Goal: Information Seeking & Learning: Check status

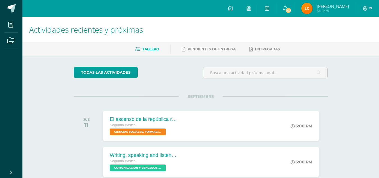
click at [325, 8] on span "Lidia Ofelia Mi Perfil" at bounding box center [325, 8] width 50 height 11
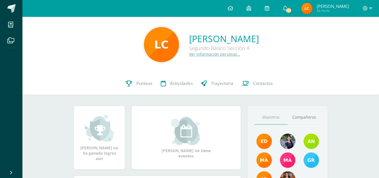
click at [312, 7] on img at bounding box center [306, 8] width 11 height 11
click at [140, 89] on link "Punteos" at bounding box center [138, 83] width 35 height 22
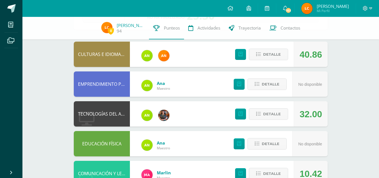
scroll to position [48, 0]
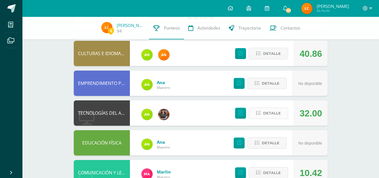
click at [259, 114] on icon at bounding box center [258, 112] width 5 height 5
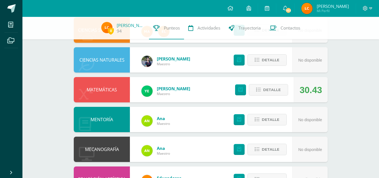
scroll to position [422, 0]
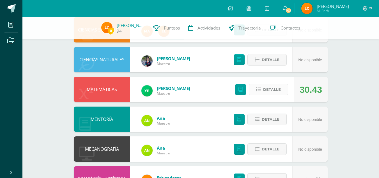
click at [269, 91] on span "Detalle" at bounding box center [272, 89] width 18 height 10
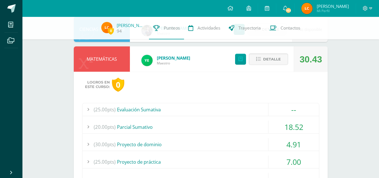
scroll to position [455, 0]
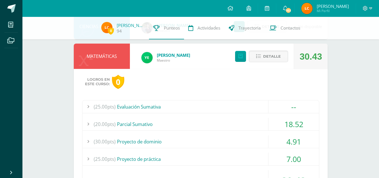
click at [186, 125] on div "(20.00pts) [GEOGRAPHIC_DATA]" at bounding box center [200, 124] width 236 height 13
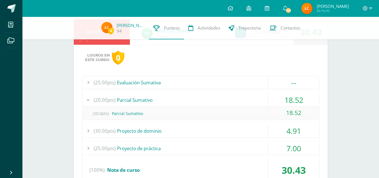
scroll to position [480, 0]
click at [165, 129] on div "(30.00pts) Proyecto de dominio" at bounding box center [200, 130] width 236 height 13
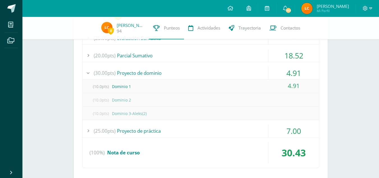
scroll to position [525, 0]
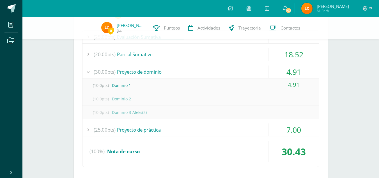
click at [148, 129] on div "(25.00pts) Proyecto de práctica" at bounding box center [200, 129] width 236 height 13
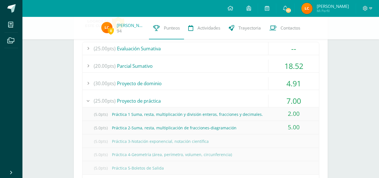
scroll to position [509, 0]
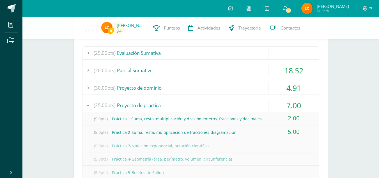
click at [188, 131] on div "(5.0pts) Práctica 2-Suma, resta, multiplicación de fracciones-diagramación" at bounding box center [200, 132] width 236 height 13
click at [190, 133] on div "(5.0pts) Práctica 2-Suma, resta, multiplicación de fracciones-diagramación" at bounding box center [200, 132] width 236 height 13
click at [194, 116] on div "(5.0pts) Práctica 1 Suma, resta, multiplicación y división enteros, fracciones …" at bounding box center [200, 118] width 236 height 13
click at [141, 99] on div "(25.00pts) Proyecto de práctica" at bounding box center [200, 105] width 236 height 13
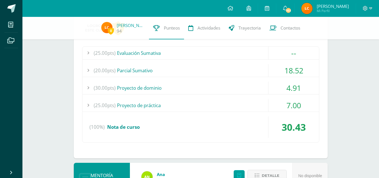
click at [142, 101] on div "(25.00pts) Proyecto de práctica" at bounding box center [200, 105] width 236 height 13
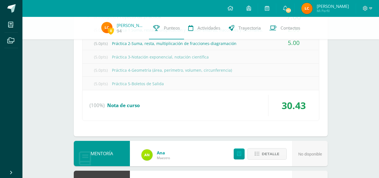
scroll to position [598, 0]
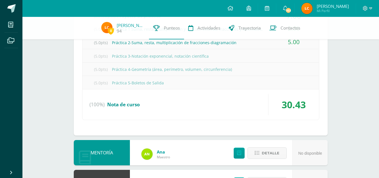
click at [130, 103] on span "Nota de curso" at bounding box center [123, 104] width 33 height 6
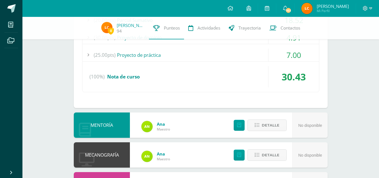
scroll to position [559, 0]
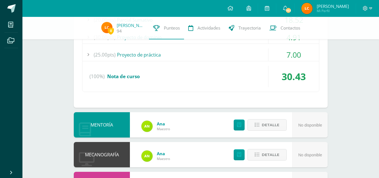
click at [268, 96] on div "Logros en este curso: 0 (25.00pts) Evaluación Sumativa -- (25.0pts) Evaluación …" at bounding box center [201, 36] width 254 height 143
